Goal: Information Seeking & Learning: Learn about a topic

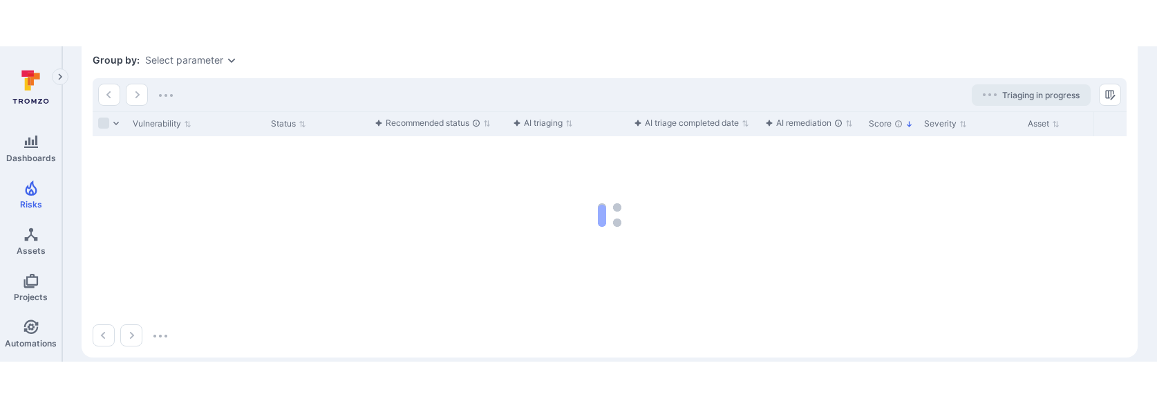
scroll to position [359, 0]
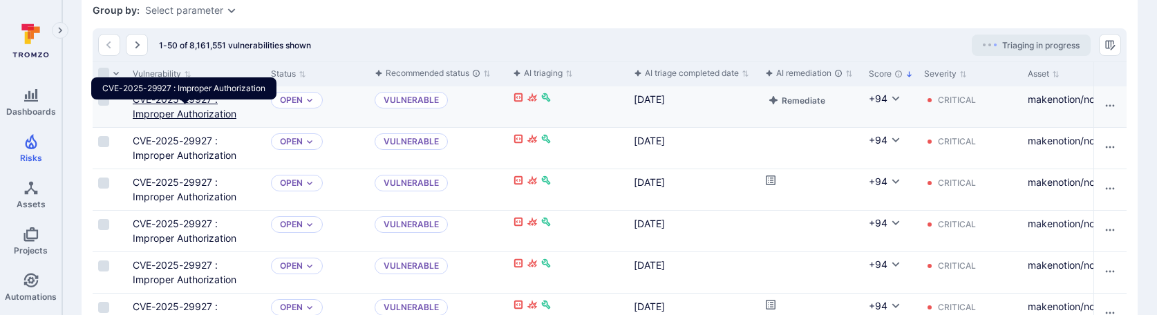
click at [171, 120] on link "CVE-2025-29927 : Improper Authorization" at bounding box center [185, 106] width 104 height 26
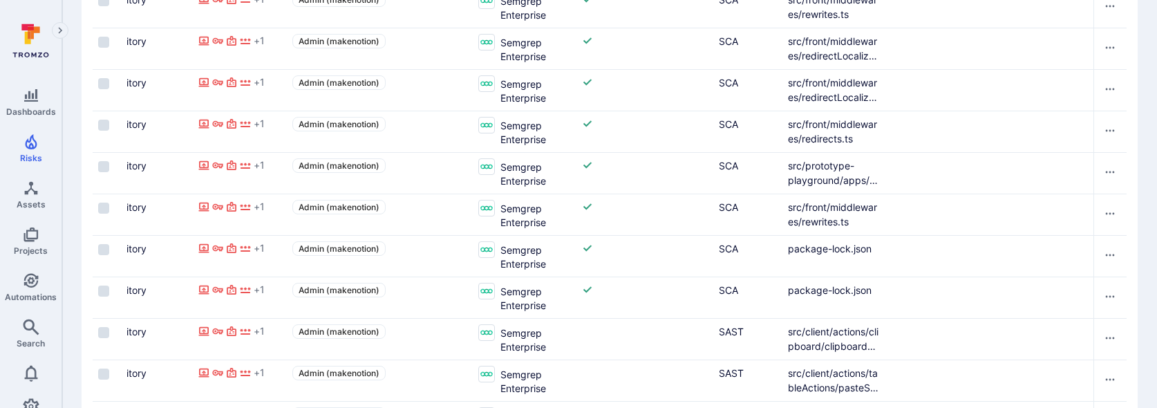
scroll to position [139, 0]
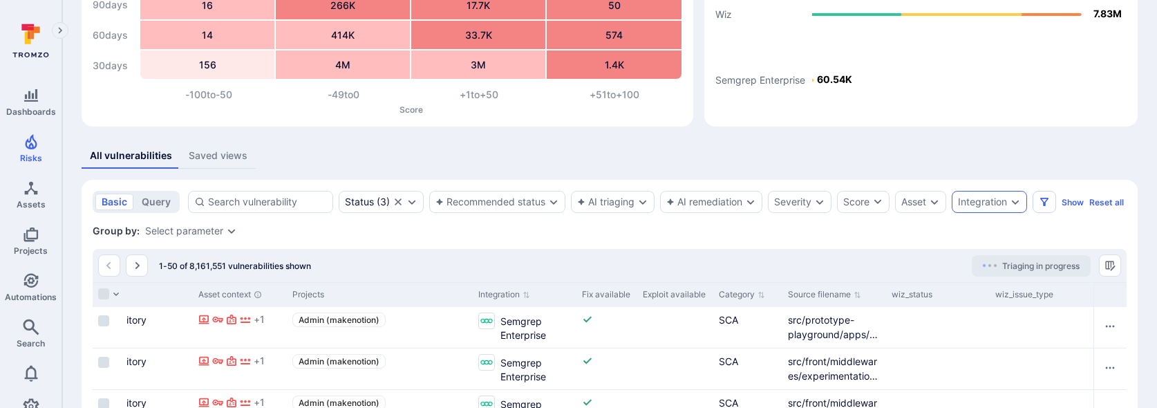
click at [1007, 207] on div "Integration" at bounding box center [989, 202] width 75 height 22
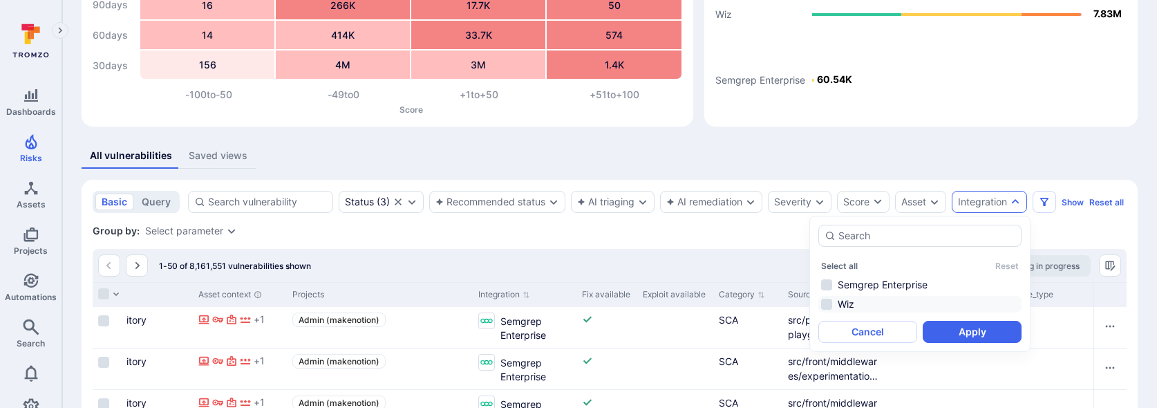
click at [853, 308] on li "Wiz" at bounding box center [919, 304] width 203 height 17
click at [972, 314] on button "Apply" at bounding box center [972, 332] width 99 height 22
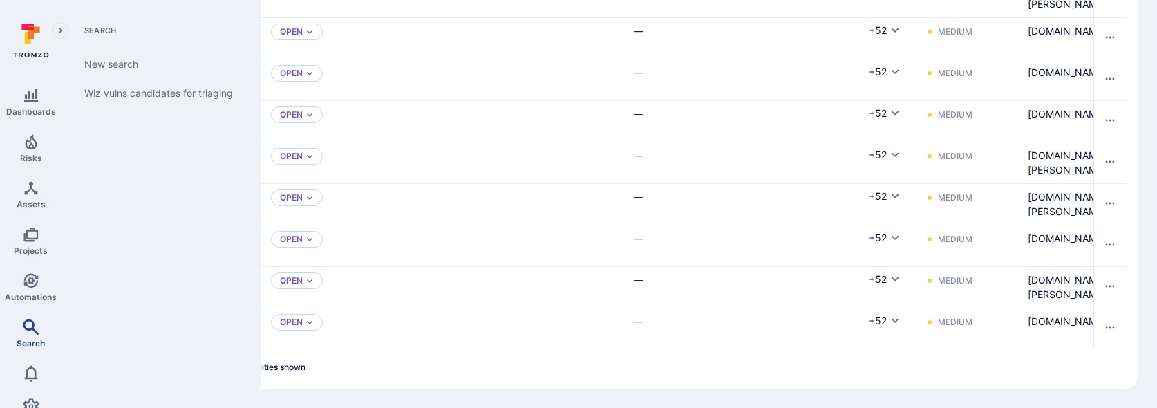
click at [42, 314] on span "Search" at bounding box center [31, 343] width 28 height 10
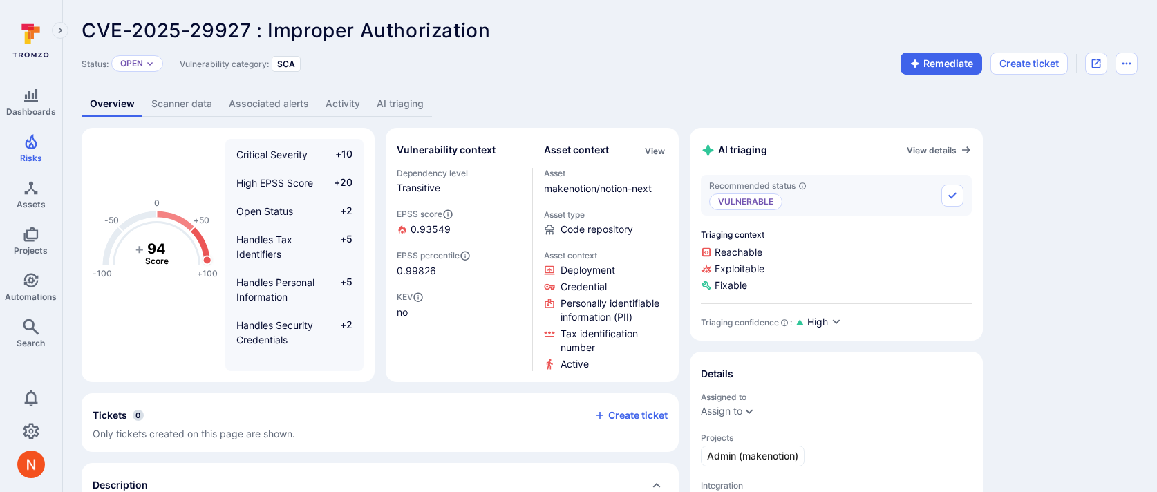
click at [410, 100] on link "AI triaging" at bounding box center [400, 104] width 64 height 26
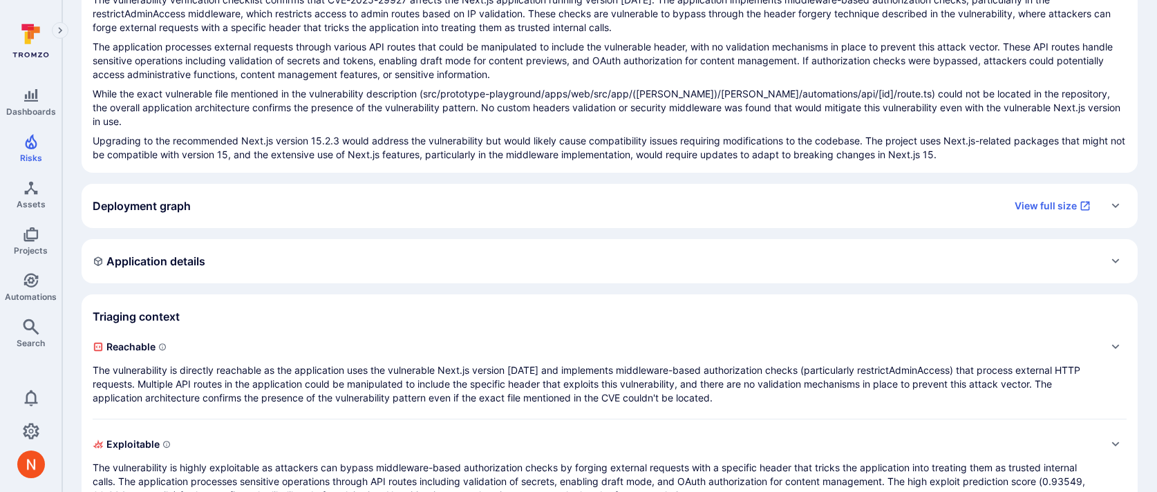
scroll to position [244, 0]
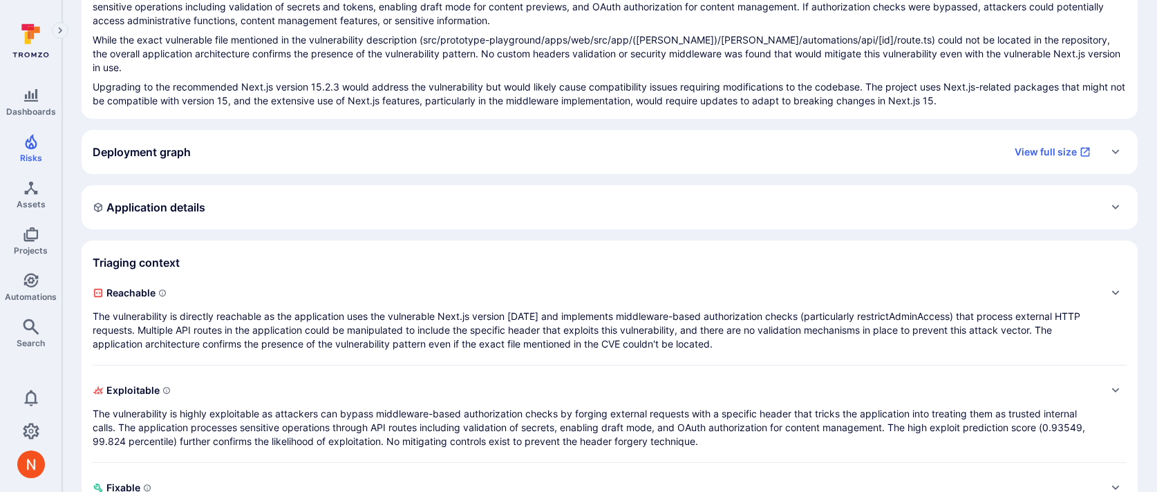
click at [462, 310] on p "The vulnerability is directly reachable as the application uses the vulnerable …" at bounding box center [596, 330] width 1006 height 41
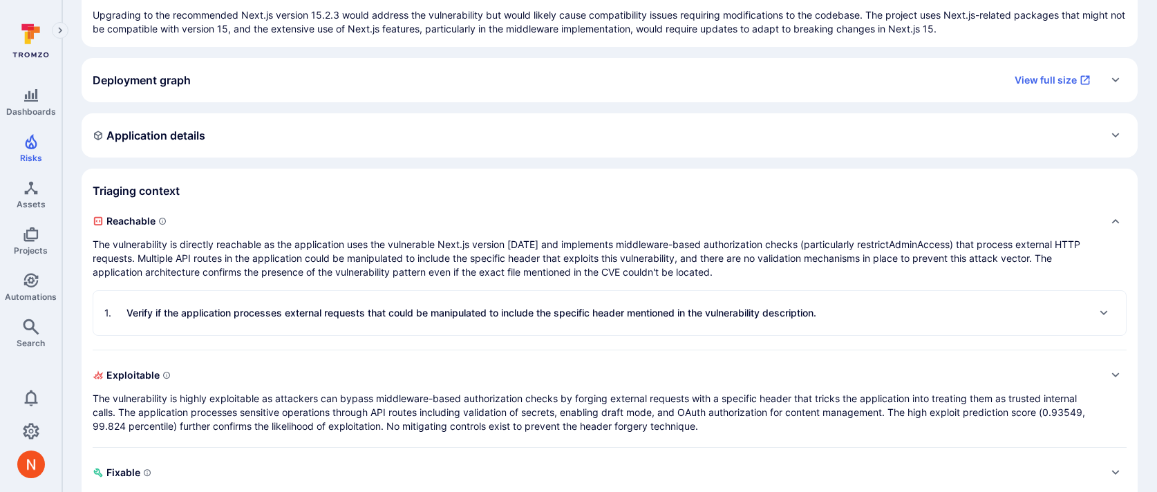
scroll to position [333, 0]
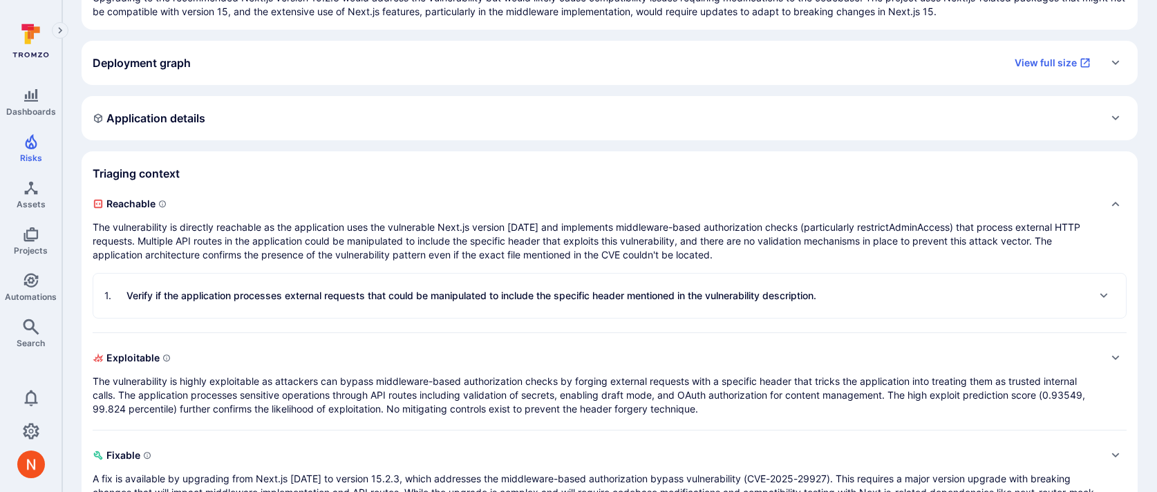
click at [460, 292] on div "1 . Verify if the application processes external requests that could be manipul…" at bounding box center [460, 296] width 712 height 22
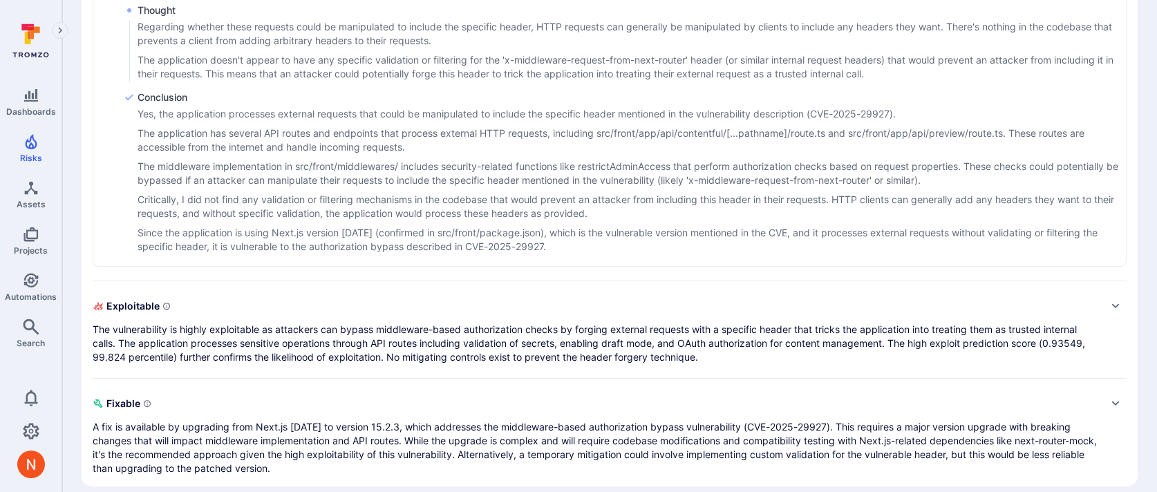
click at [465, 323] on p "The vulnerability is highly exploitable as attackers can bypass middleware-base…" at bounding box center [596, 343] width 1006 height 41
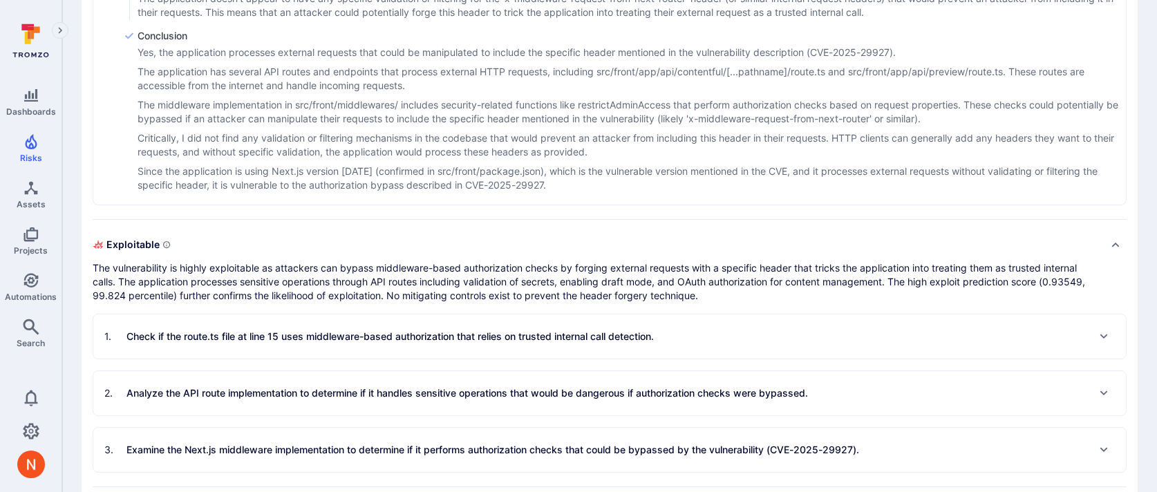
click at [465, 330] on p "Check if the route.ts file at line 15 uses middleware-based authorization that …" at bounding box center [389, 337] width 527 height 14
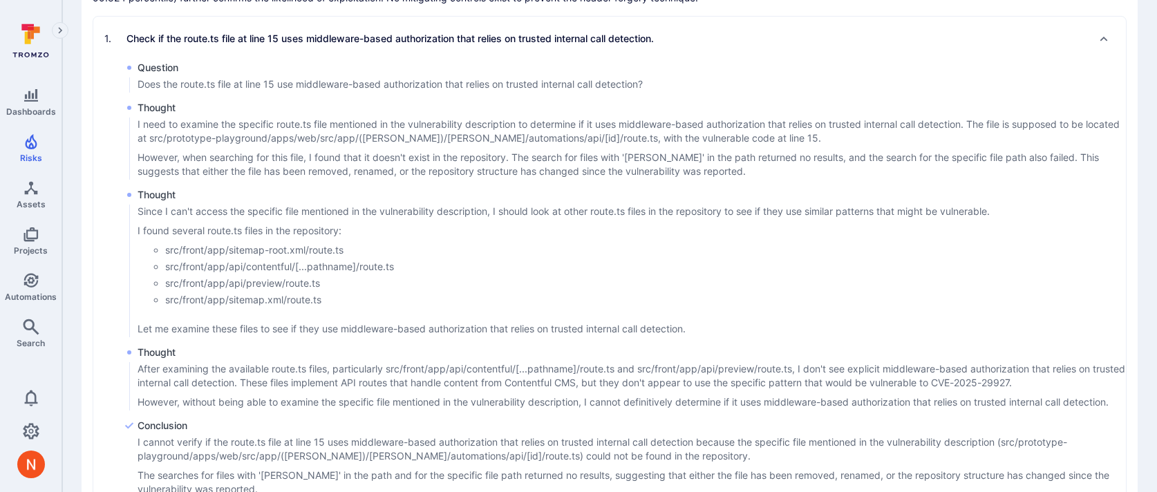
scroll to position [1647, 0]
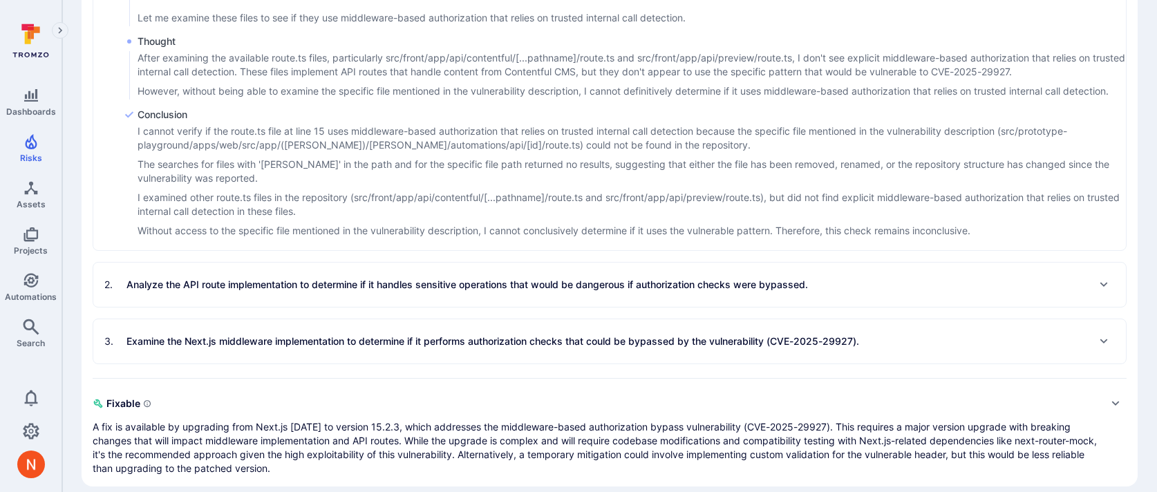
click at [411, 399] on span "Fixable" at bounding box center [596, 404] width 1006 height 22
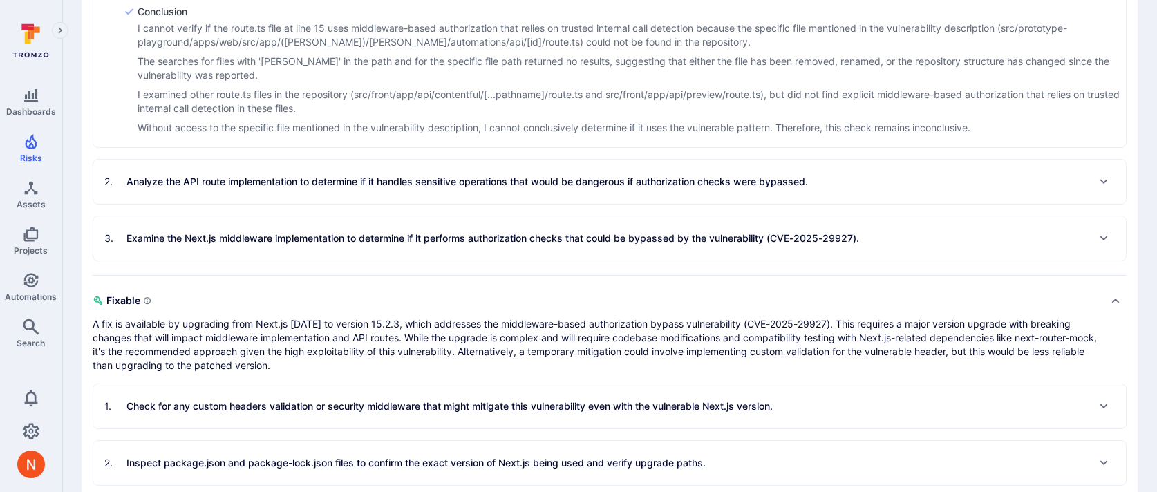
scroll to position [1817, 0]
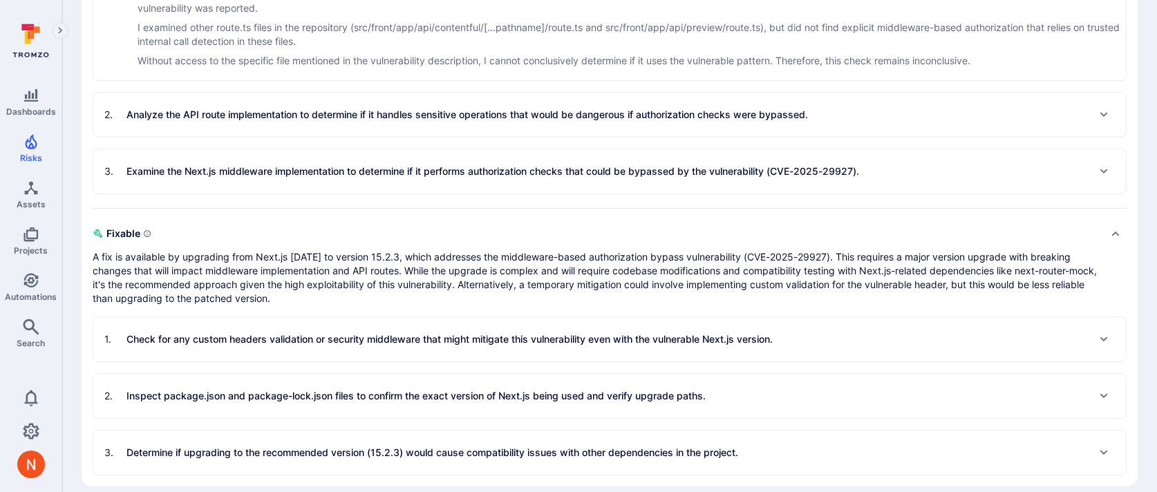
click at [424, 340] on div "1 . Check for any custom headers validation or security middleware that might m…" at bounding box center [609, 339] width 1032 height 44
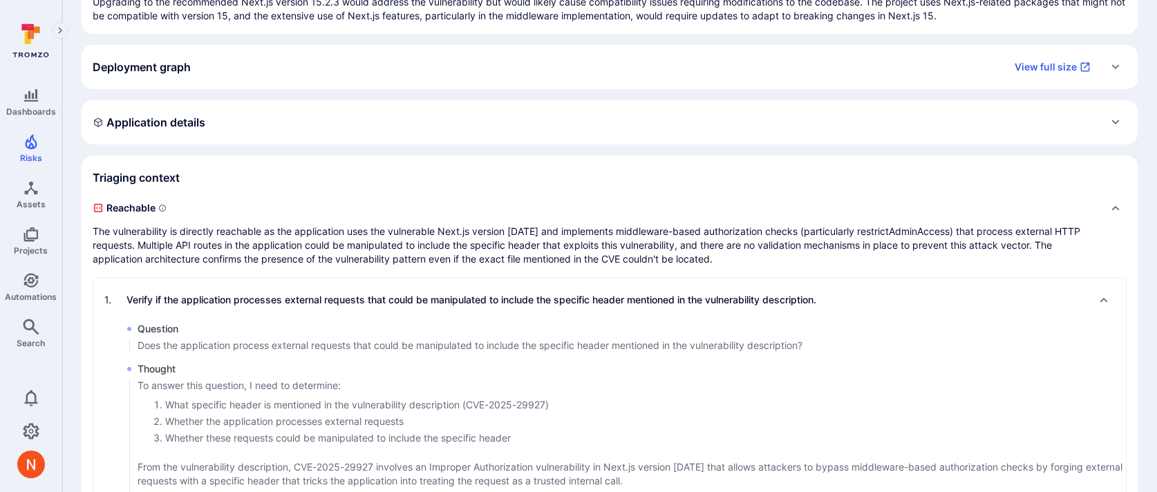
scroll to position [0, 0]
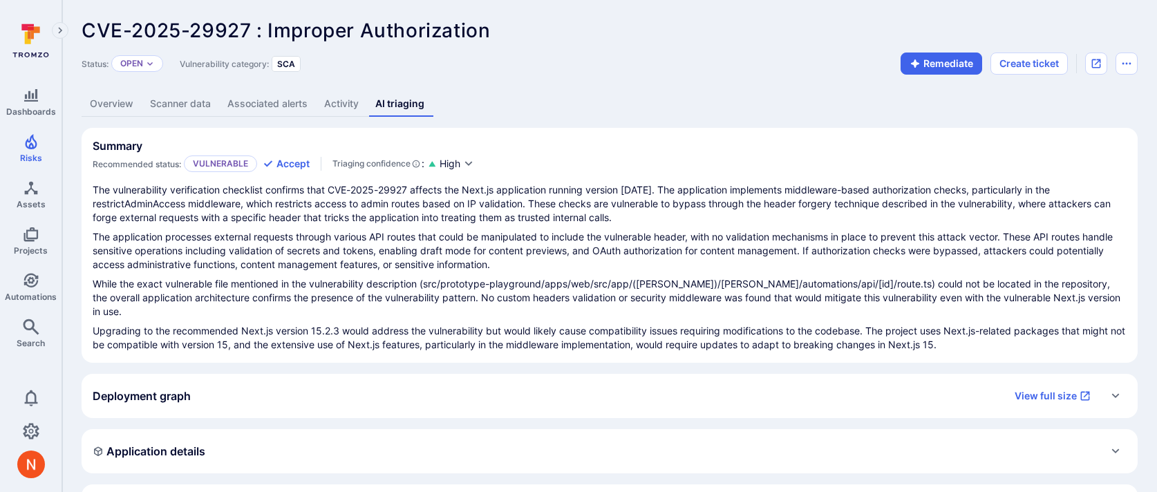
click at [118, 106] on link "Overview" at bounding box center [112, 104] width 60 height 26
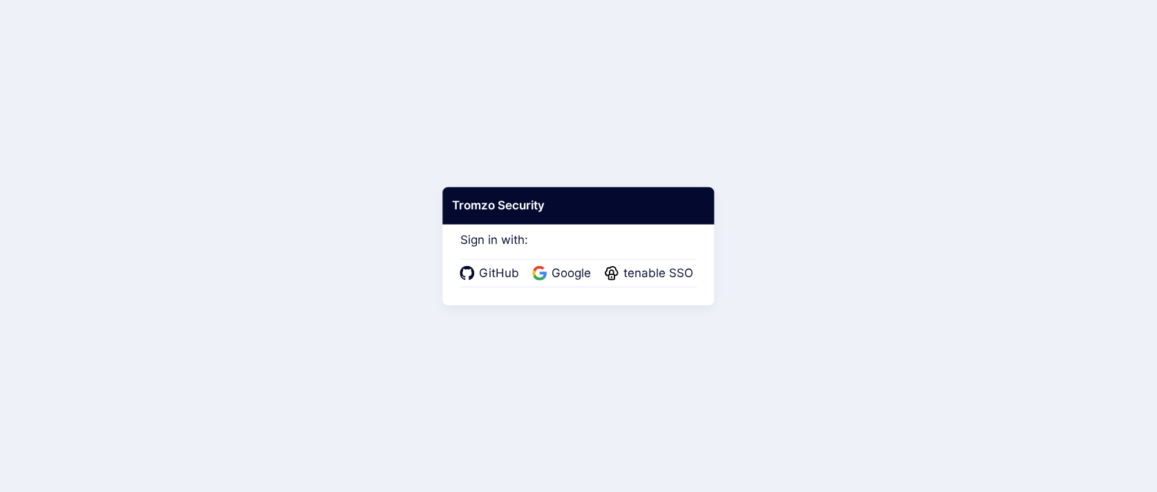
click at [551, 260] on div "GitHub Google tenable SSO" at bounding box center [578, 273] width 237 height 29
click at [551, 270] on span "Google" at bounding box center [571, 274] width 48 height 18
